Goal: Check status: Check status

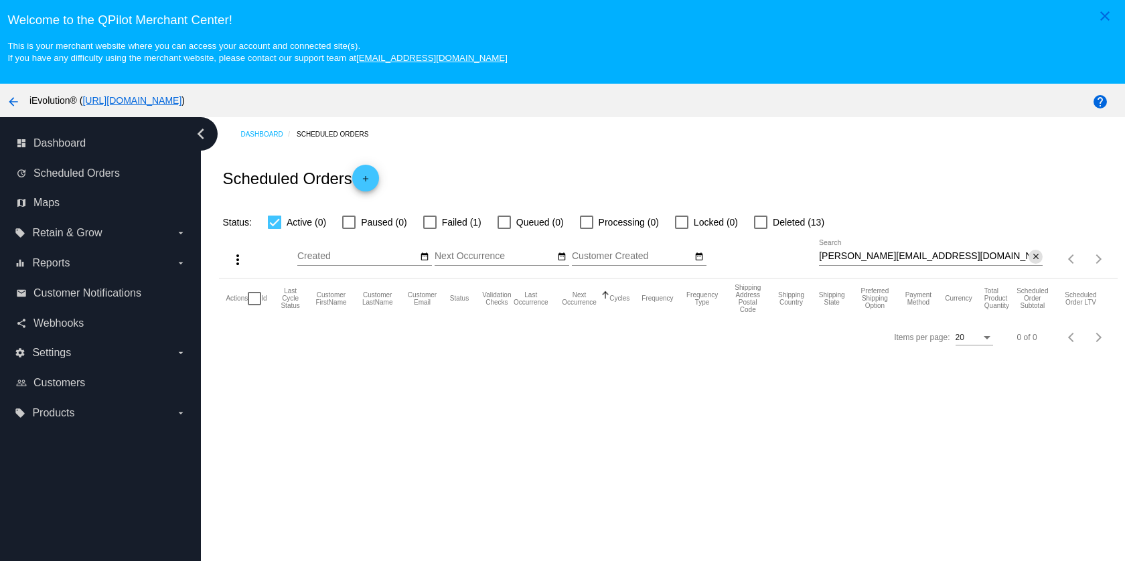
click at [1031, 260] on mat-icon "close" at bounding box center [1035, 257] width 9 height 11
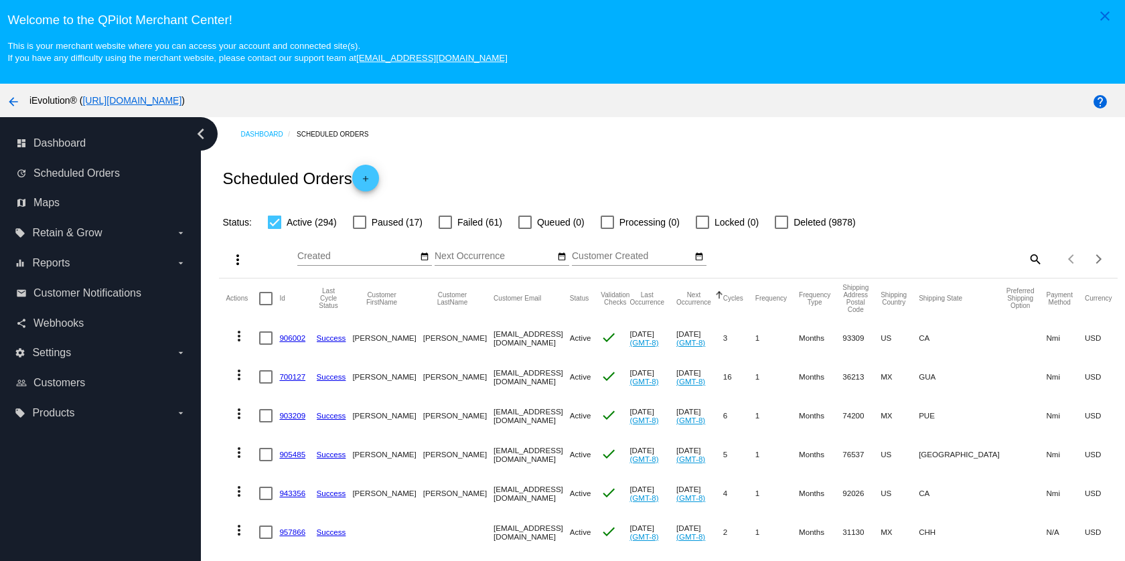
click at [1027, 263] on mat-icon "search" at bounding box center [1035, 258] width 16 height 21
click at [986, 266] on div "Search" at bounding box center [931, 253] width 224 height 26
paste input "[PERSON_NAME][EMAIL_ADDRESS][DOMAIN_NAME]"
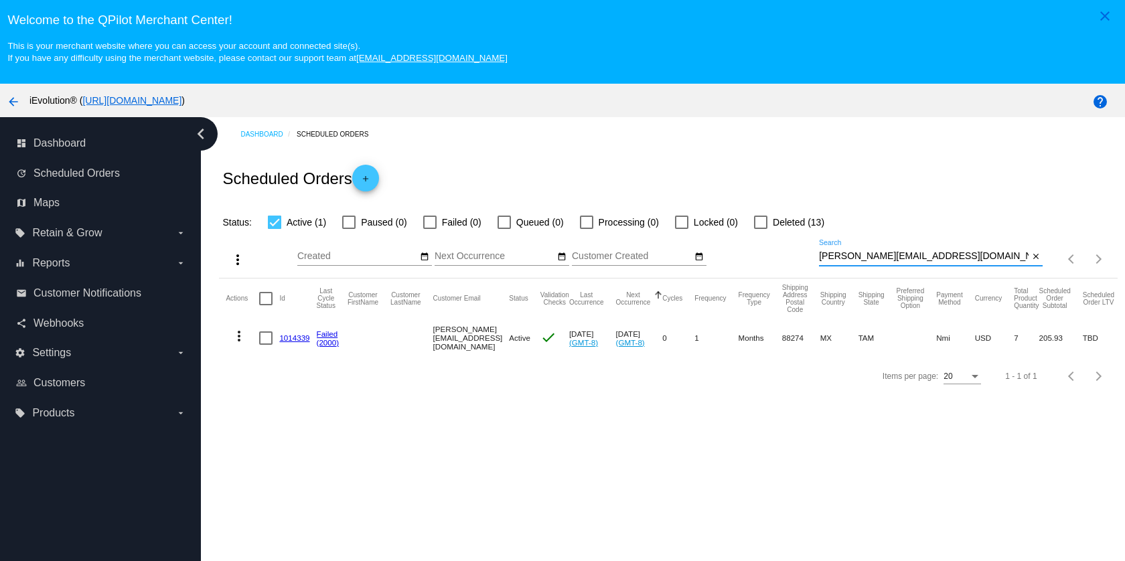
type input "[PERSON_NAME][EMAIL_ADDRESS][DOMAIN_NAME]"
click at [236, 340] on mat-icon "more_vert" at bounding box center [239, 336] width 16 height 16
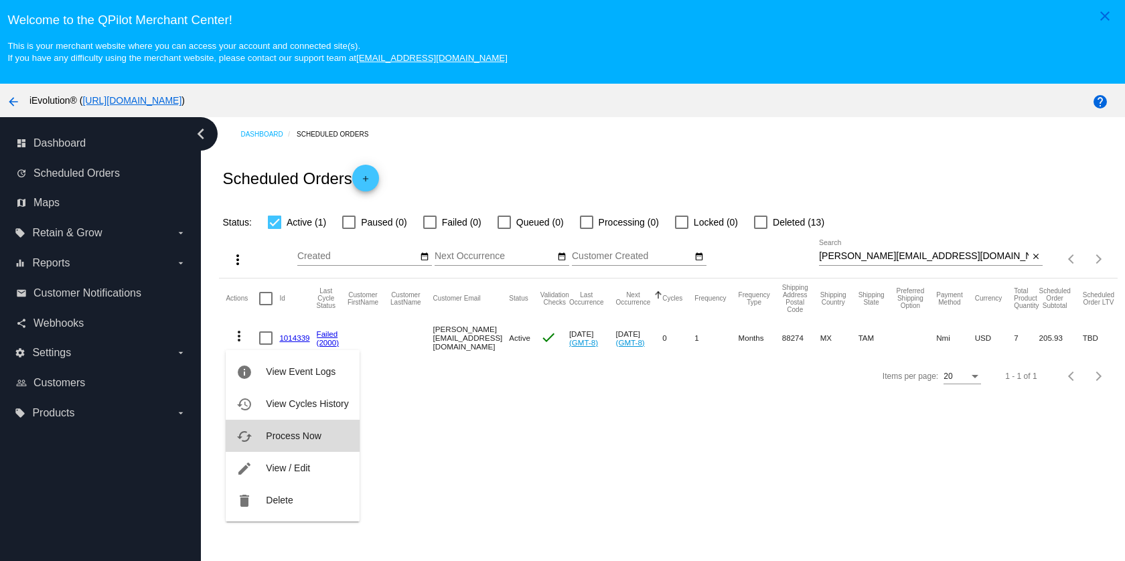
click at [317, 436] on span "Process Now" at bounding box center [293, 436] width 55 height 11
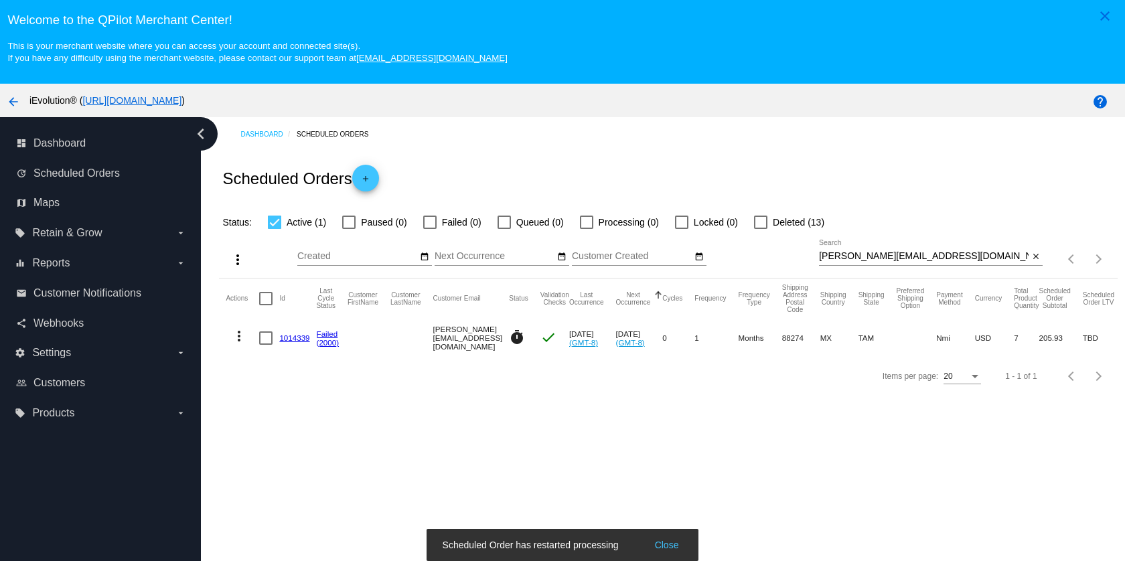
click at [298, 341] on link "1014339" at bounding box center [294, 338] width 30 height 9
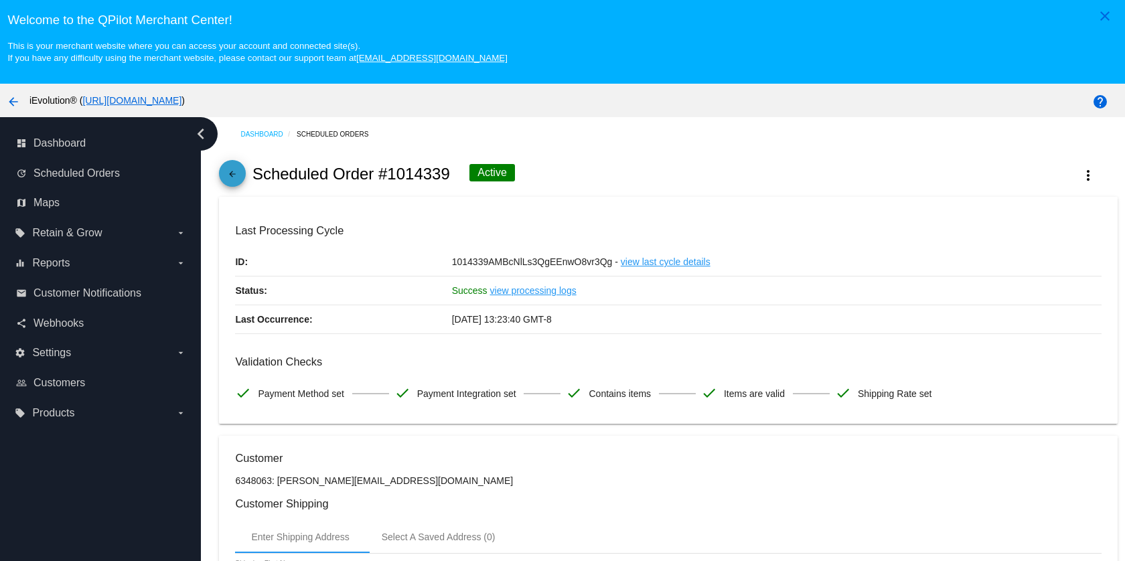
click at [238, 179] on mat-icon "arrow_back" at bounding box center [232, 177] width 16 height 16
